Goal: Task Accomplishment & Management: Understand process/instructions

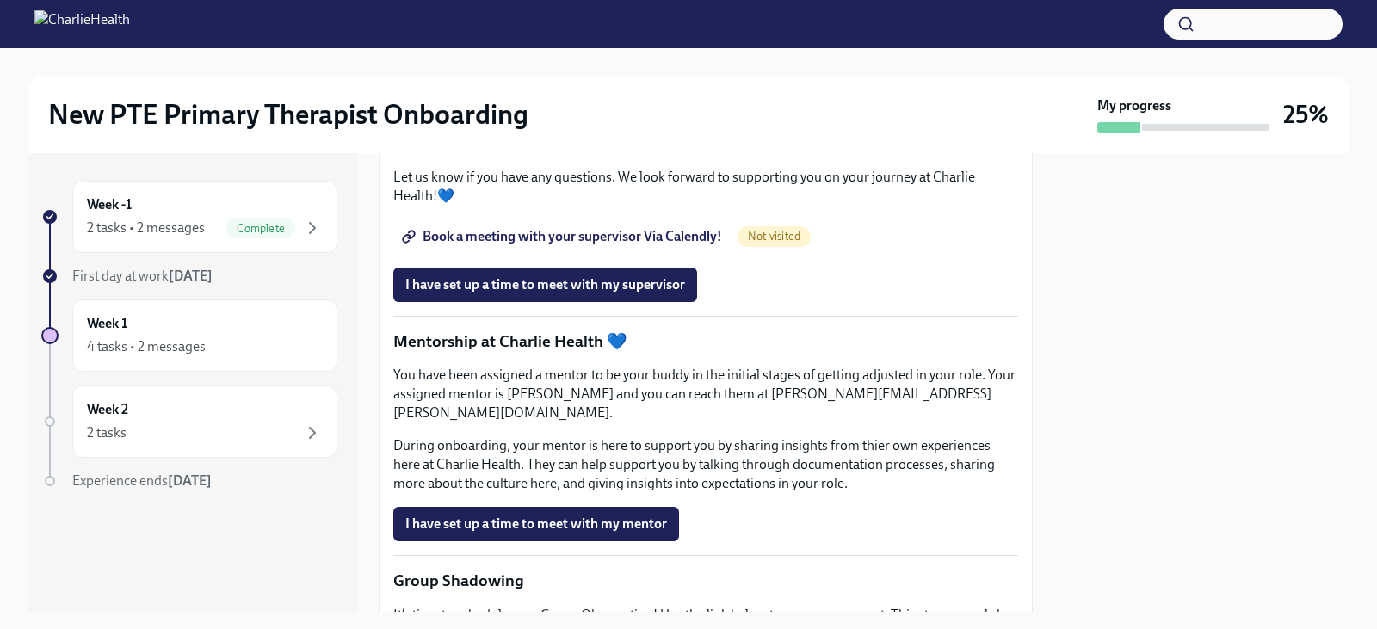
scroll to position [1463, 0]
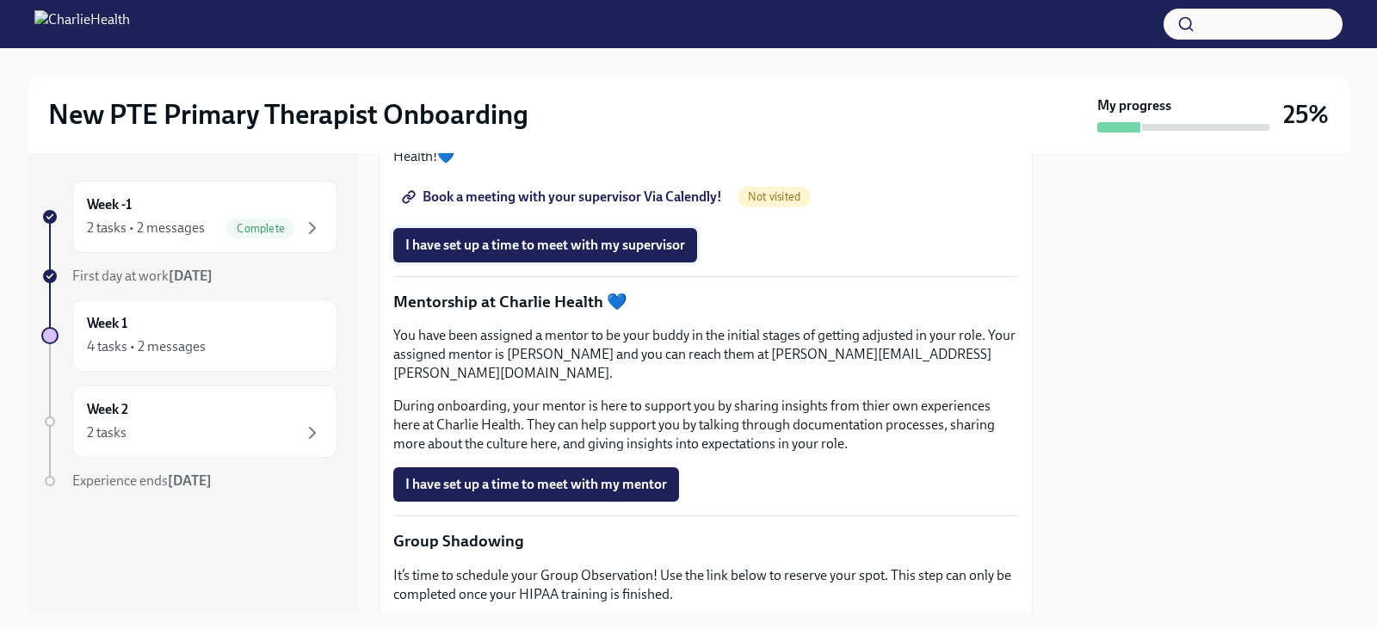
click at [525, 254] on span "I have set up a time to meet with my supervisor" at bounding box center [545, 245] width 280 height 17
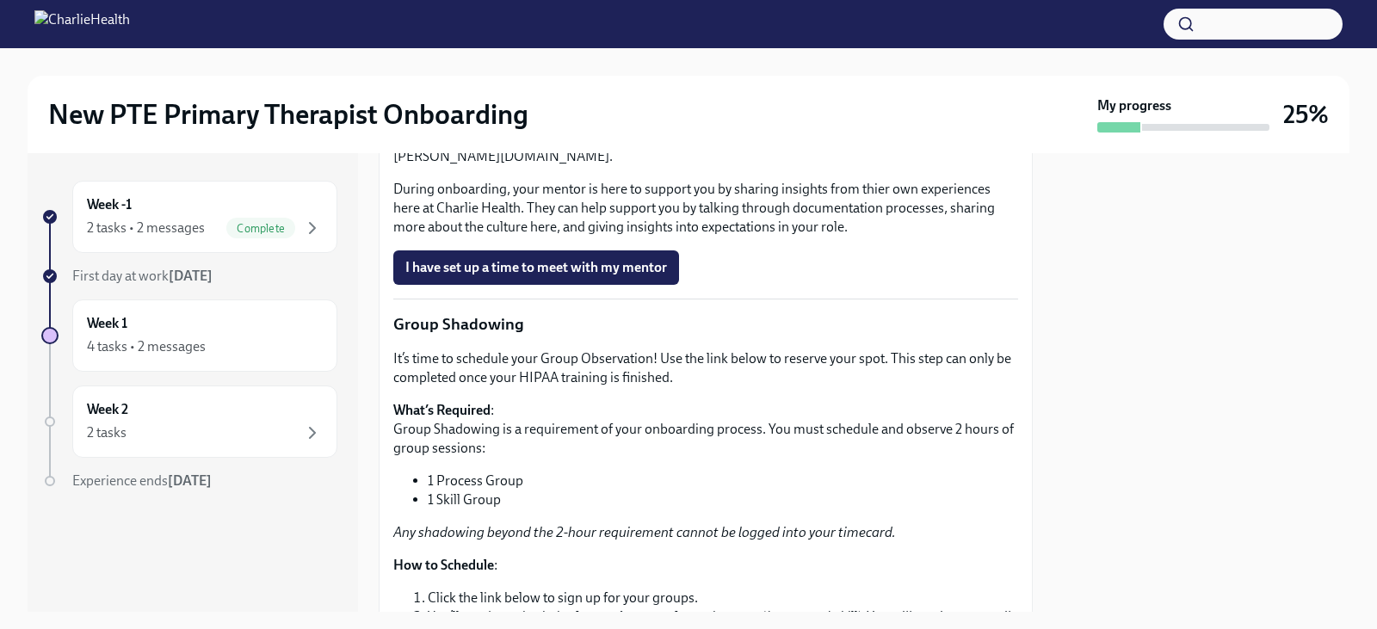
scroll to position [1722, 0]
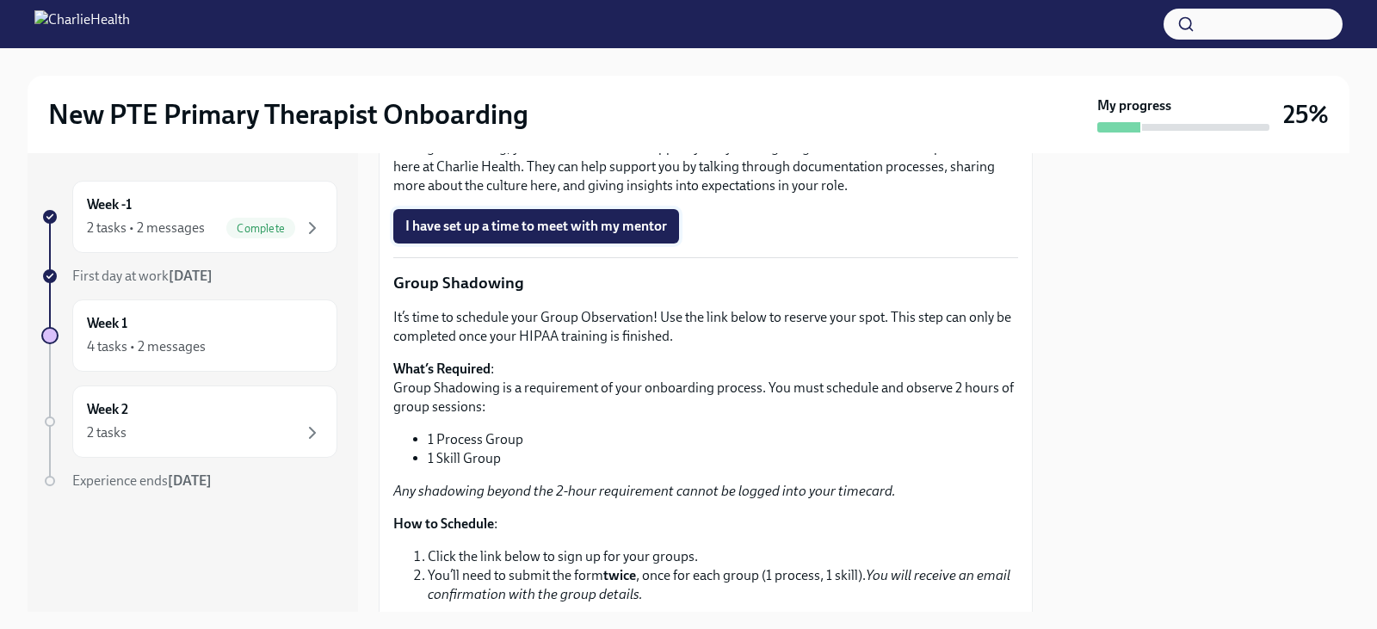
click at [546, 244] on button "I have set up a time to meet with my mentor" at bounding box center [536, 226] width 286 height 34
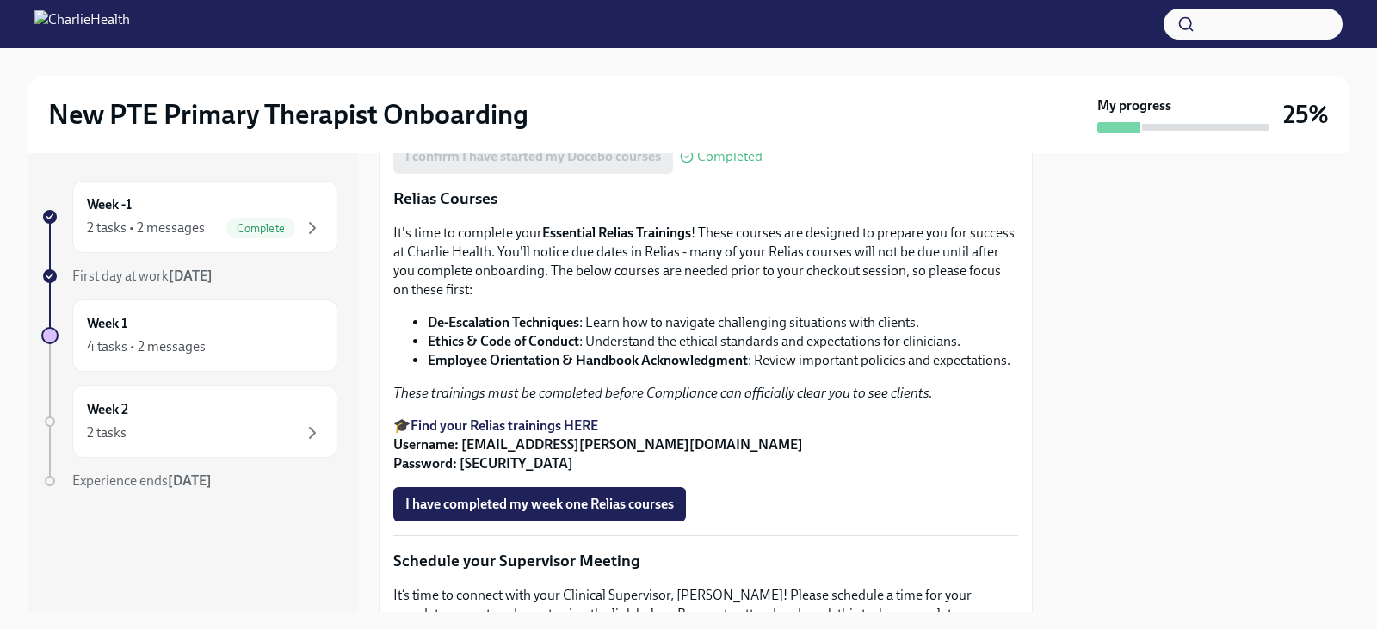
scroll to position [689, 0]
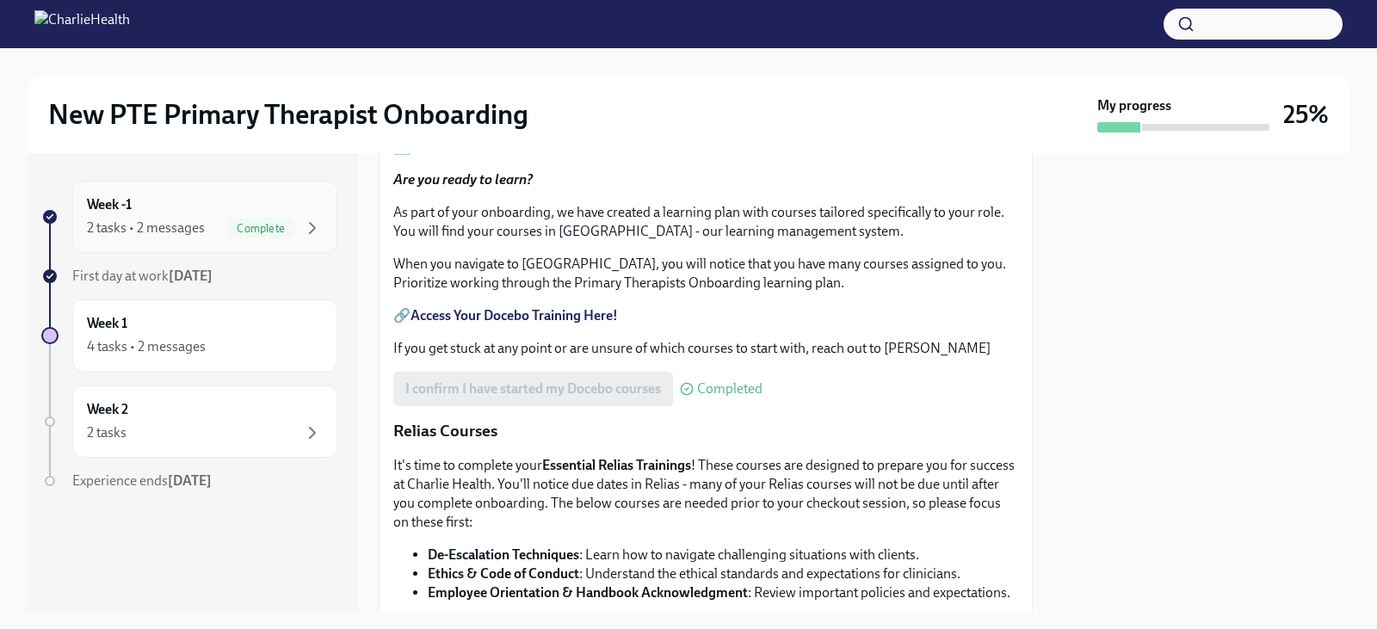
click at [157, 214] on div "Week -1 2 tasks • 2 messages Complete" at bounding box center [205, 216] width 236 height 43
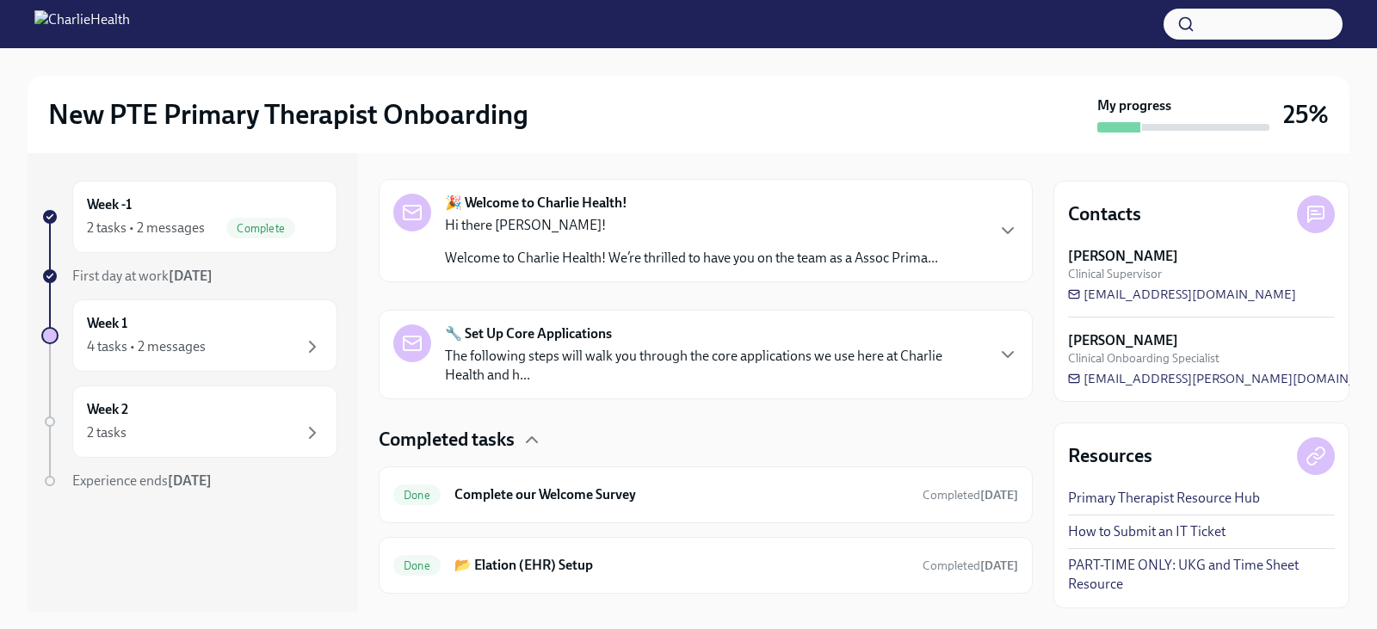
scroll to position [295, 0]
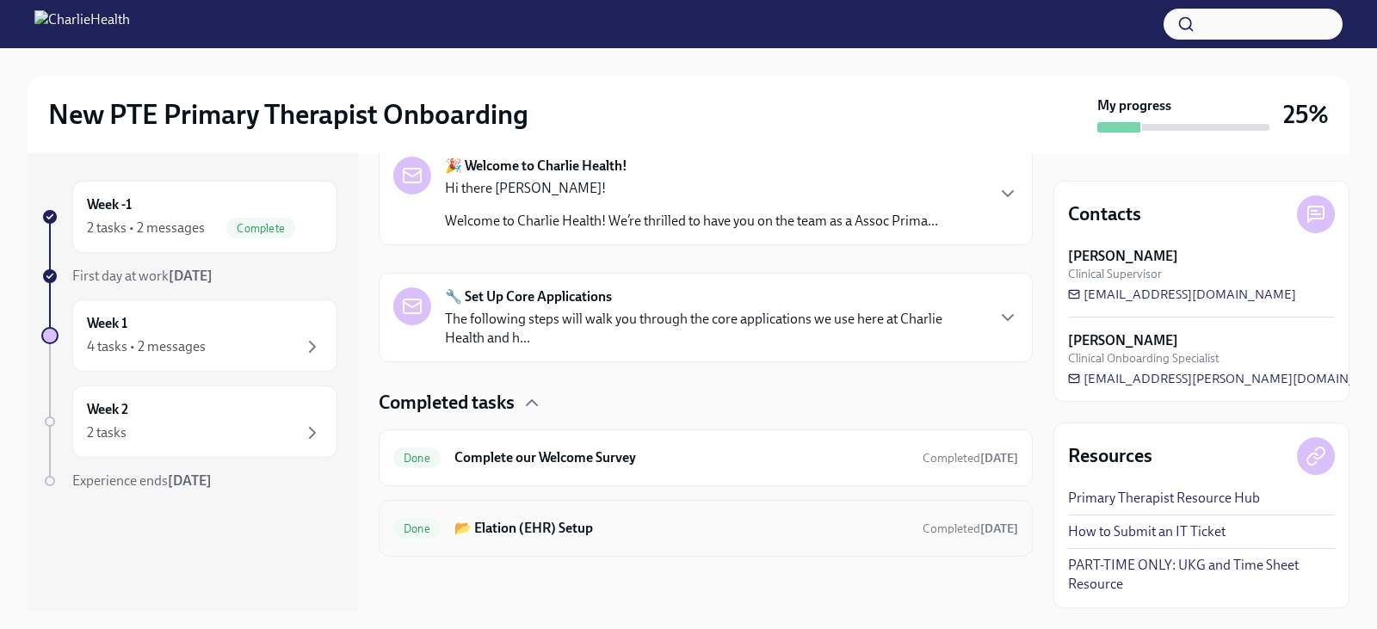
click at [554, 529] on h6 "📂 Elation (EHR) Setup" at bounding box center [682, 528] width 455 height 19
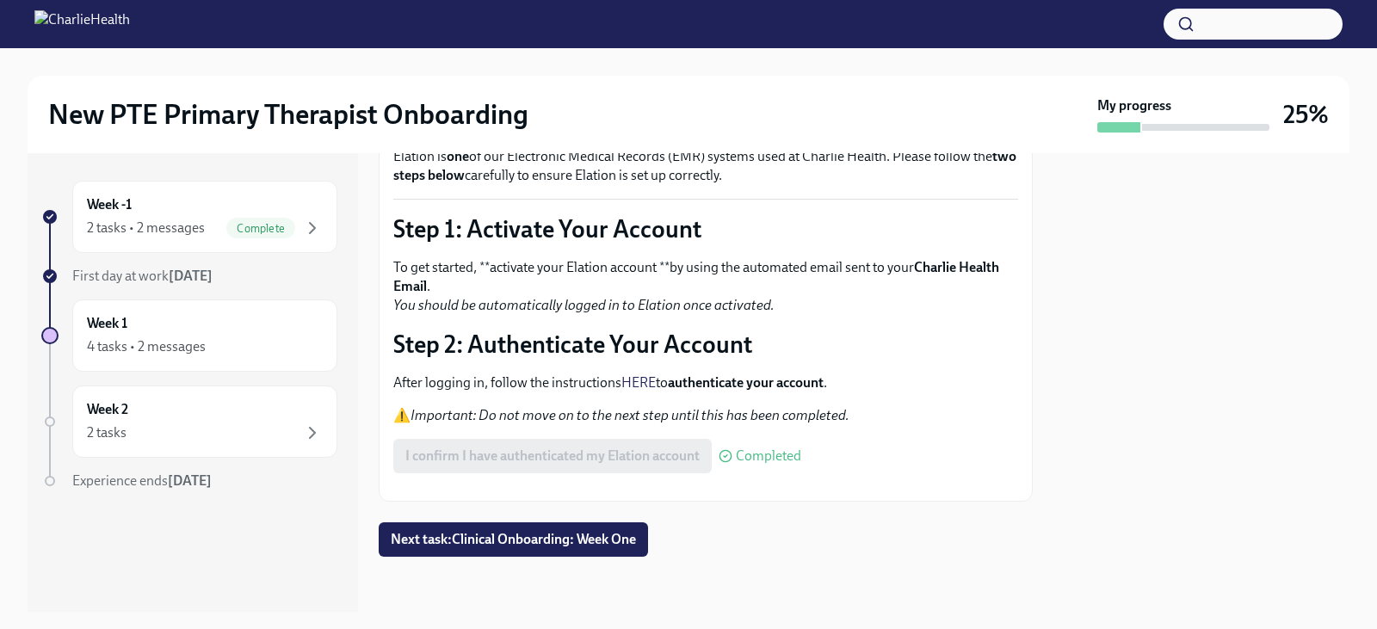
scroll to position [171, 0]
click at [644, 374] on link "HERE" at bounding box center [639, 382] width 34 height 16
click at [184, 223] on div "2 tasks • 2 messages" at bounding box center [146, 228] width 118 height 19
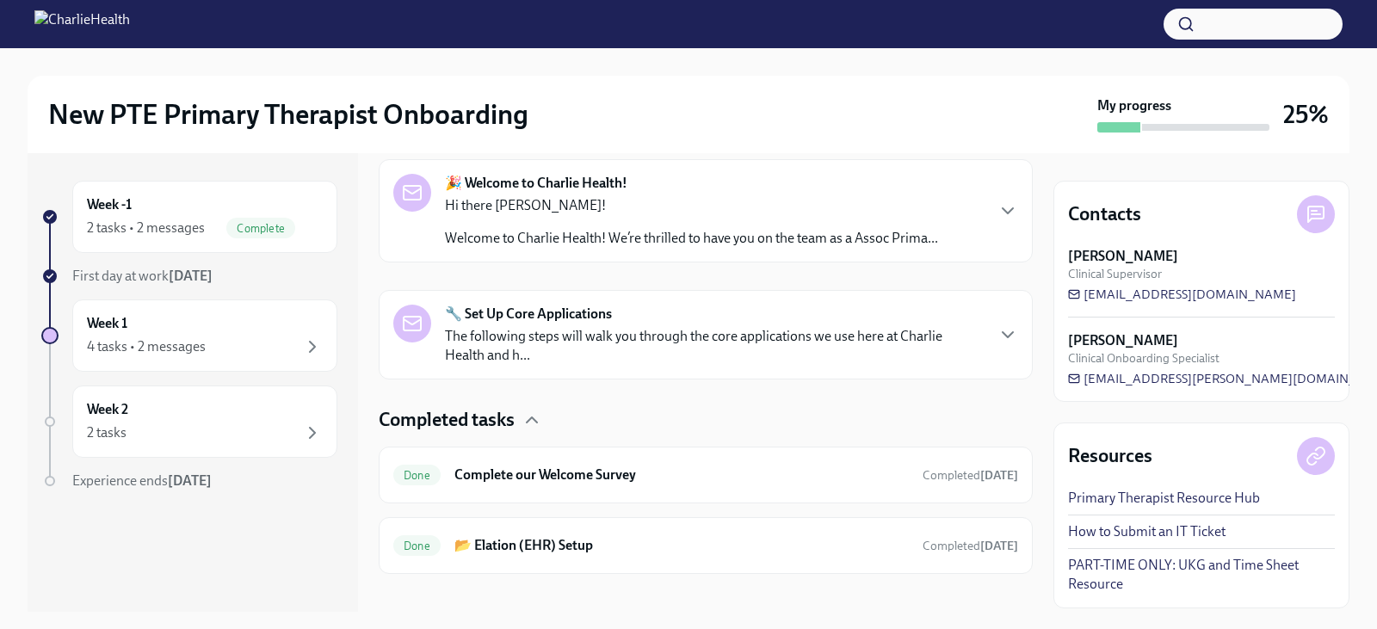
scroll to position [295, 0]
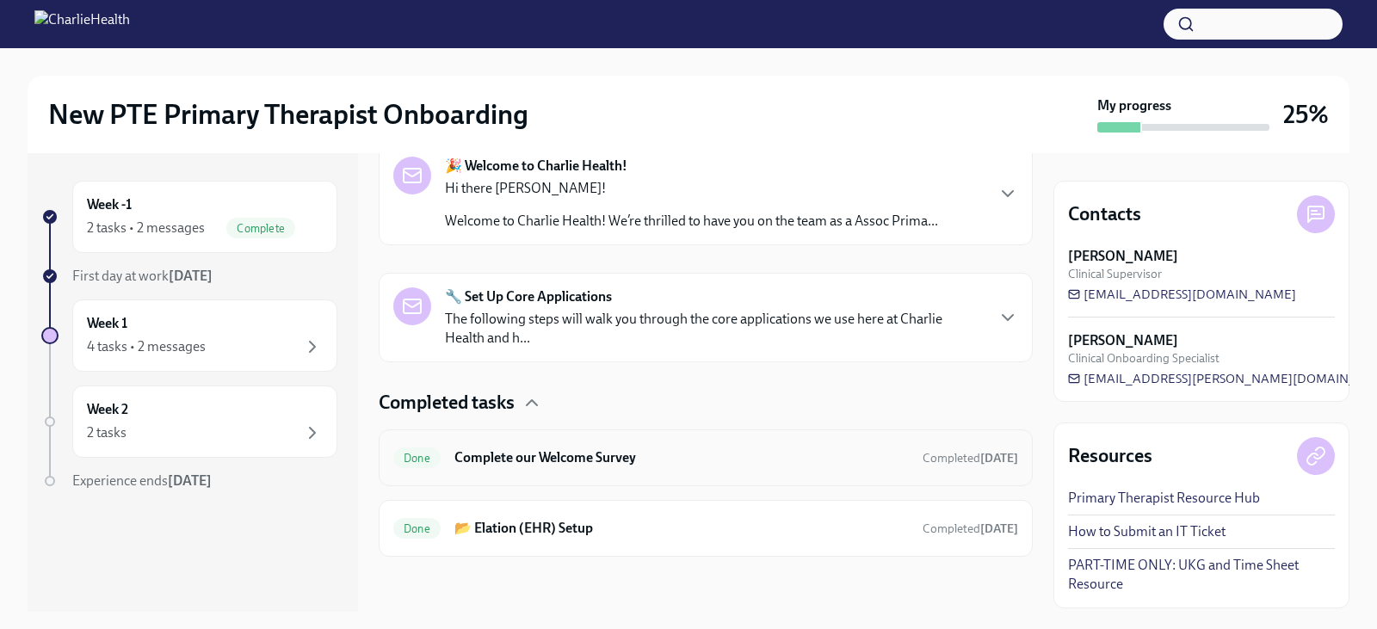
click at [642, 457] on h6 "Complete our Welcome Survey" at bounding box center [682, 458] width 455 height 19
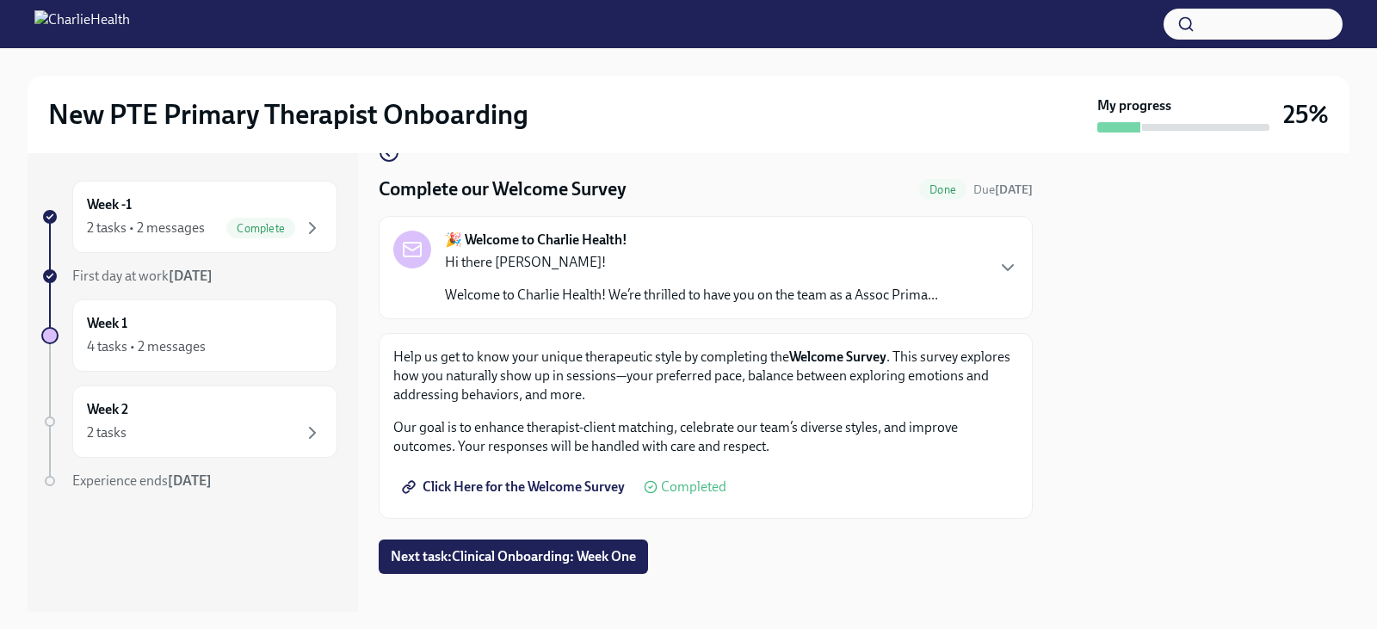
scroll to position [56, 0]
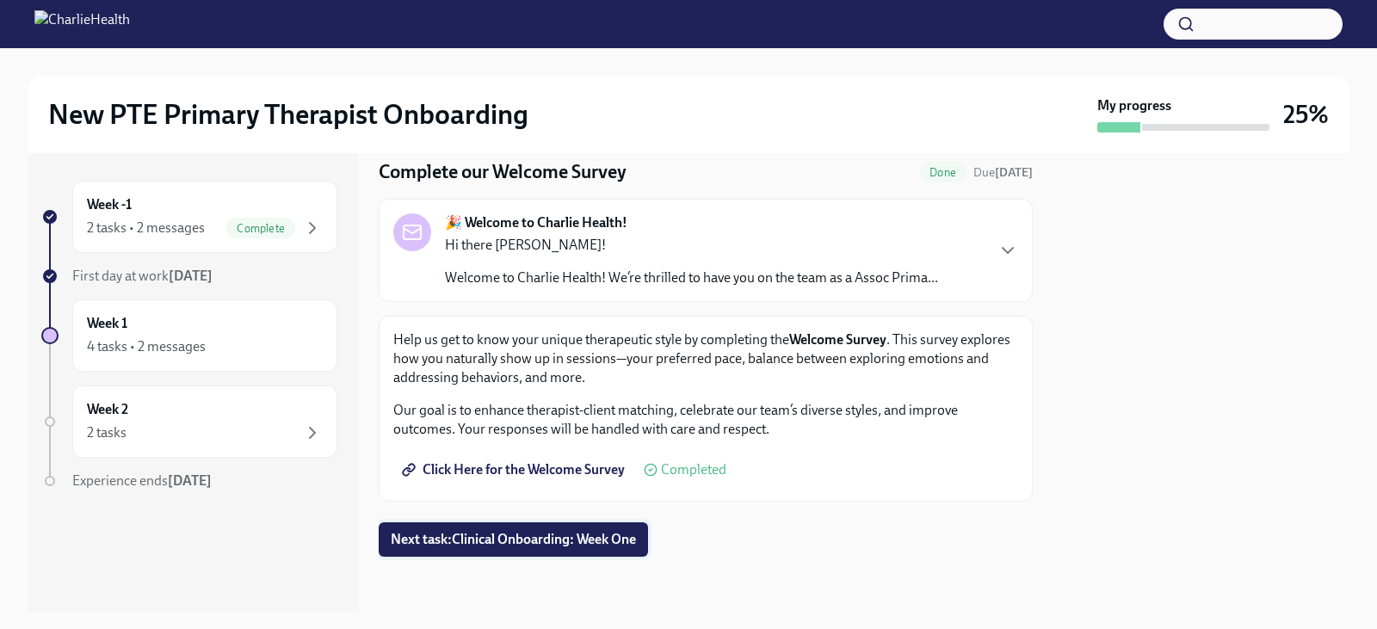
click at [586, 542] on span "Next task : Clinical Onboarding: Week One" at bounding box center [513, 539] width 245 height 17
